Goal: Check status: Check status

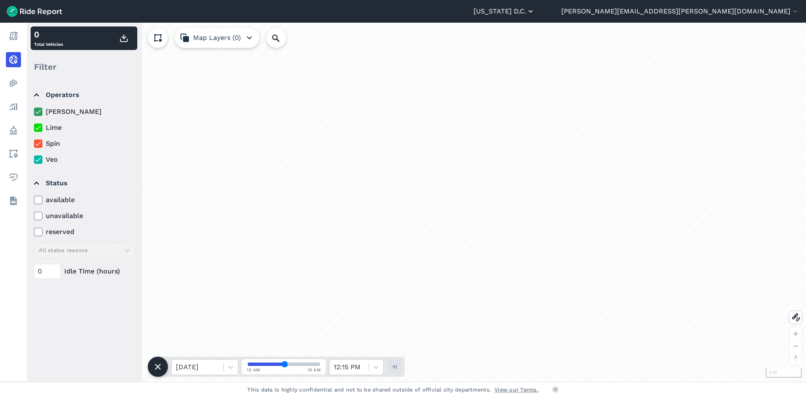
click at [535, 10] on icon "button" at bounding box center [530, 11] width 8 height 8
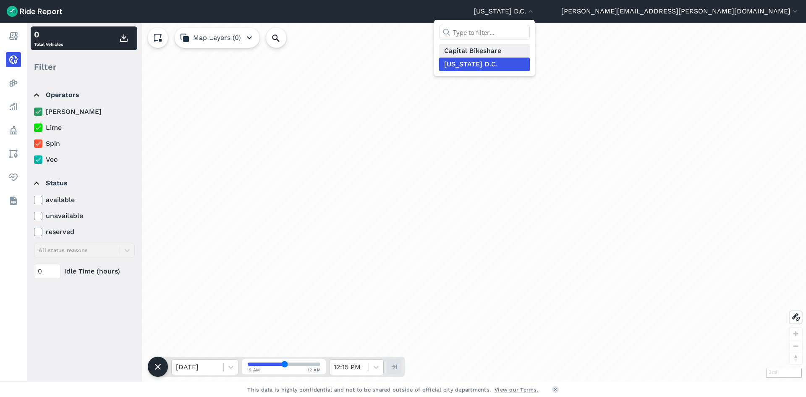
click at [530, 47] on link "Capital Bikeshare" at bounding box center [484, 50] width 91 height 13
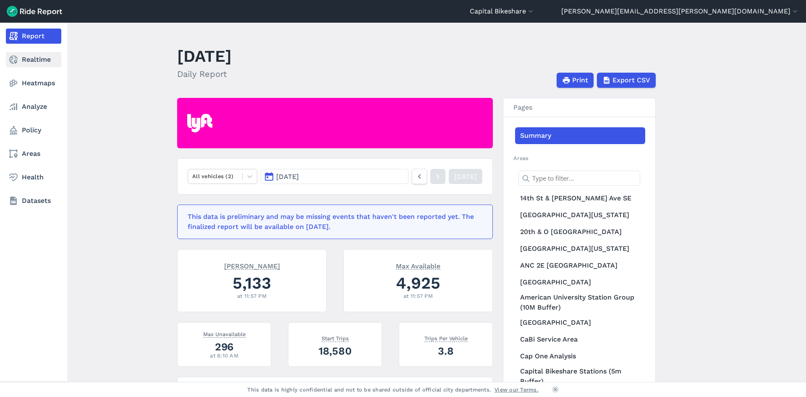
click at [38, 60] on link "Realtime" at bounding box center [33, 59] width 55 height 15
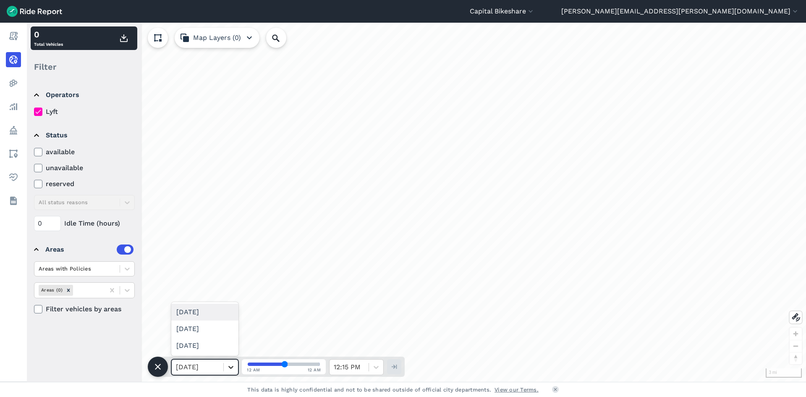
click at [230, 370] on icon at bounding box center [231, 367] width 8 height 8
click at [210, 314] on div "[DATE]" at bounding box center [204, 311] width 67 height 17
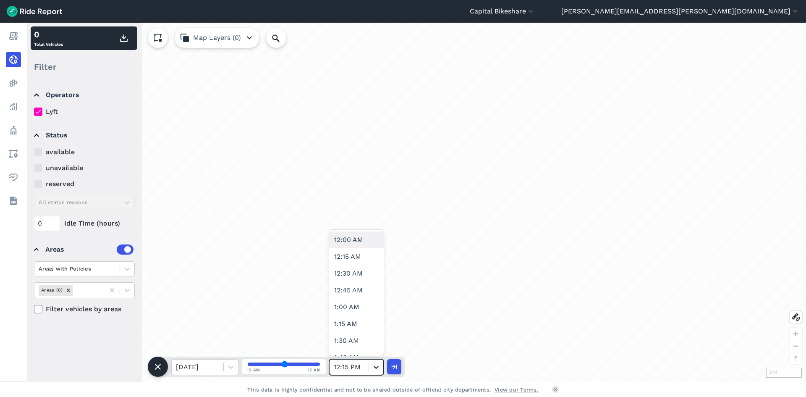
click at [375, 368] on icon at bounding box center [376, 367] width 8 height 8
click at [361, 243] on div "12:00 AM" at bounding box center [356, 239] width 55 height 17
type input "0"
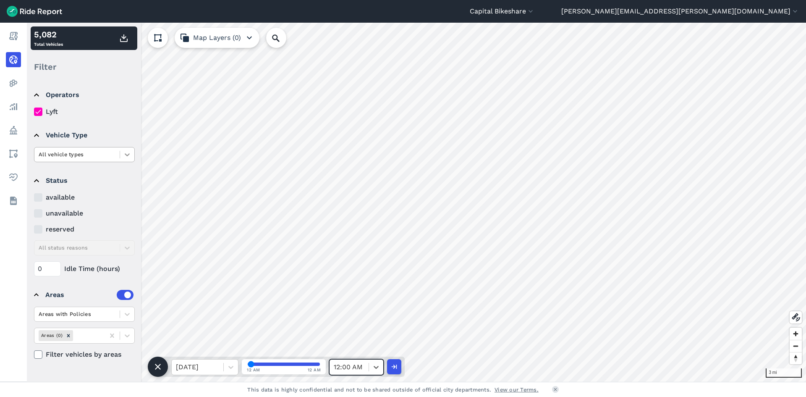
click at [123, 155] on div at bounding box center [127, 154] width 14 height 14
click at [82, 187] on div "ebike" at bounding box center [84, 189] width 101 height 15
